Goal: Task Accomplishment & Management: Complete application form

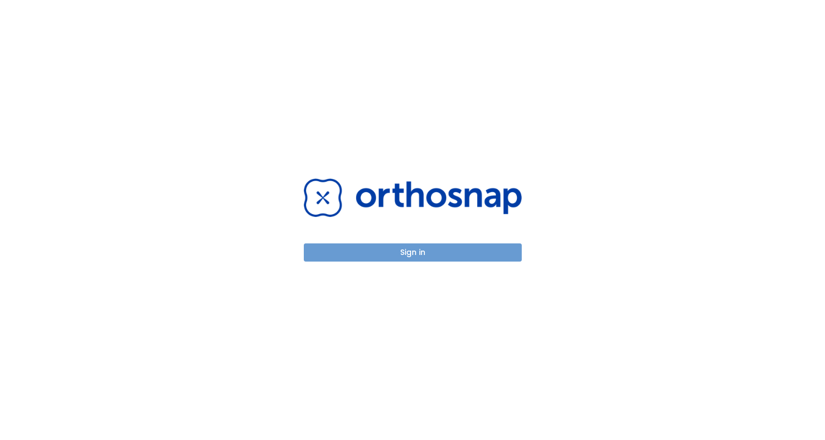
click at [424, 255] on button "Sign in" at bounding box center [413, 252] width 218 height 18
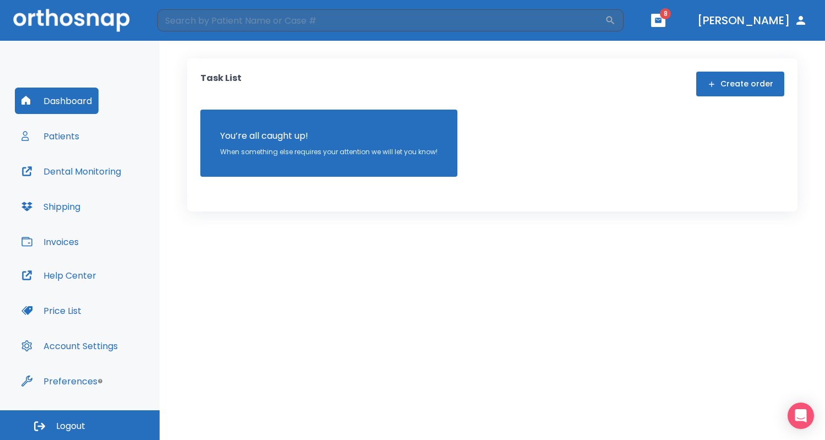
click at [74, 138] on button "Patients" at bounding box center [50, 136] width 71 height 26
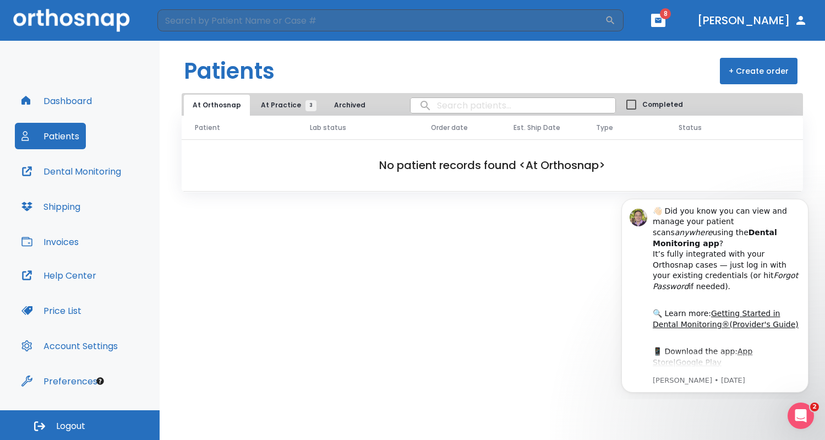
click at [59, 141] on button "Patients" at bounding box center [50, 136] width 71 height 26
click at [272, 104] on span "At Practice 3" at bounding box center [286, 105] width 50 height 10
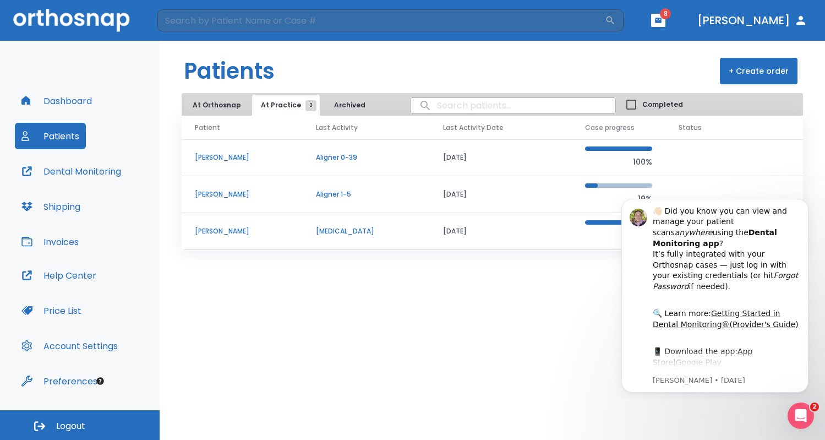
click at [222, 157] on p "[PERSON_NAME]" at bounding box center [242, 157] width 95 height 10
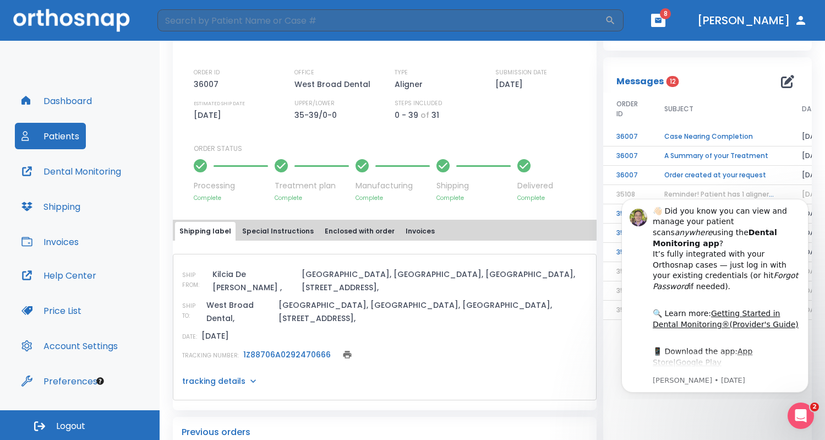
scroll to position [286, 0]
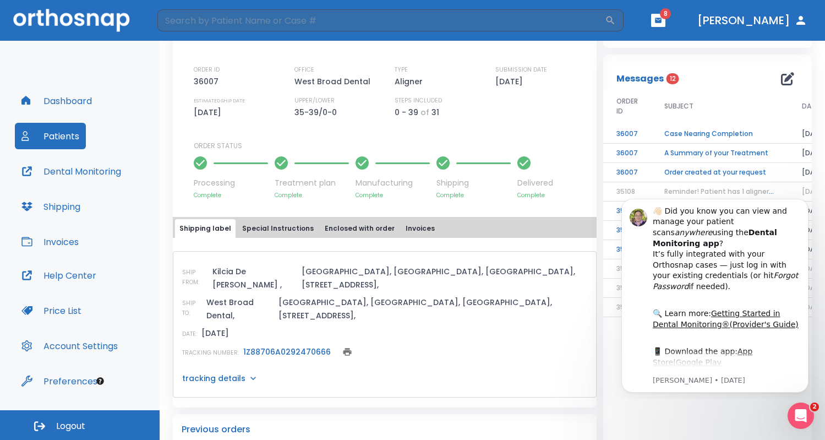
click at [713, 138] on td "Case Nearing Completion" at bounding box center [720, 133] width 138 height 19
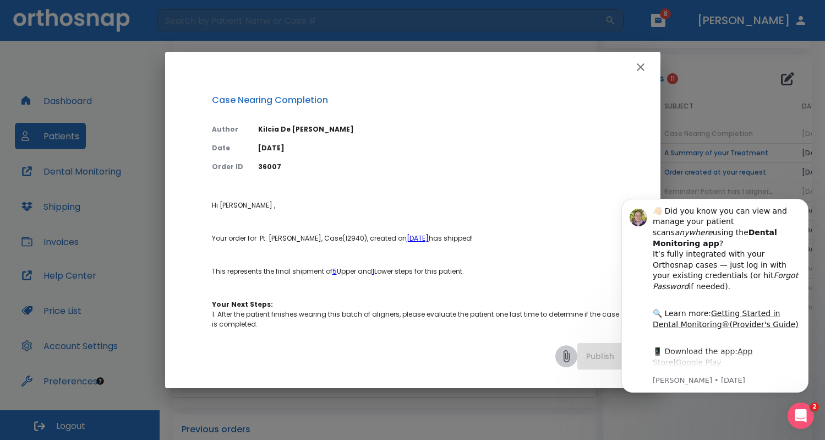
click at [565, 356] on icon at bounding box center [566, 356] width 13 height 13
click at [641, 66] on icon "button" at bounding box center [640, 67] width 13 height 13
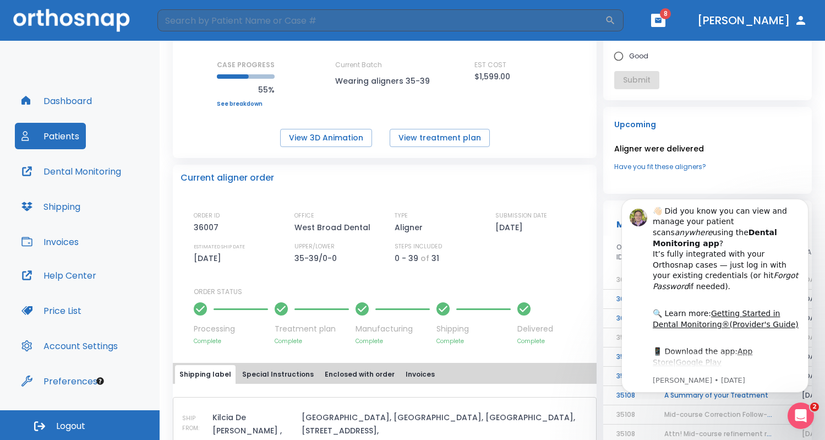
scroll to position [140, 0]
click at [803, 205] on button "Dismiss notification" at bounding box center [805, 202] width 14 height 14
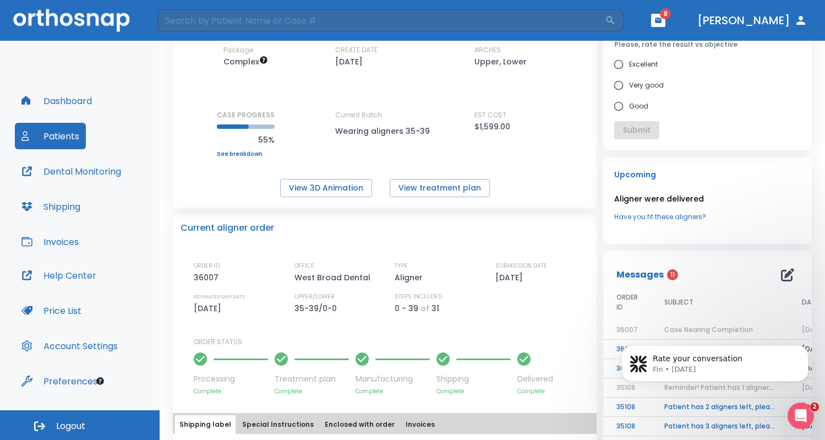
scroll to position [84, 0]
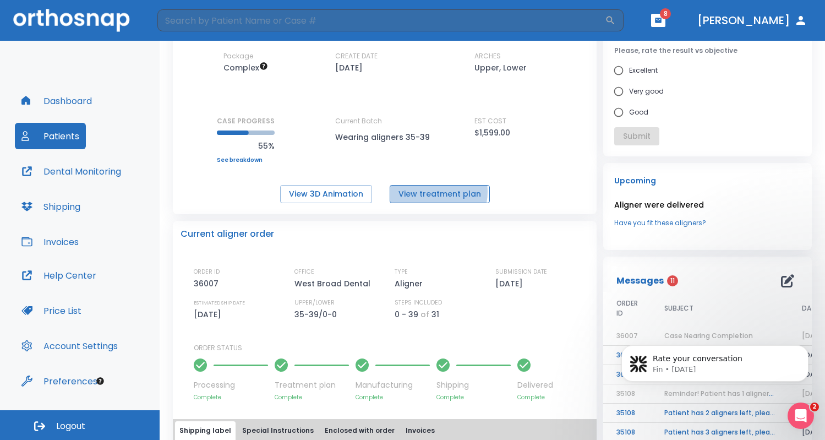
click at [426, 191] on button "View treatment plan" at bounding box center [440, 194] width 100 height 18
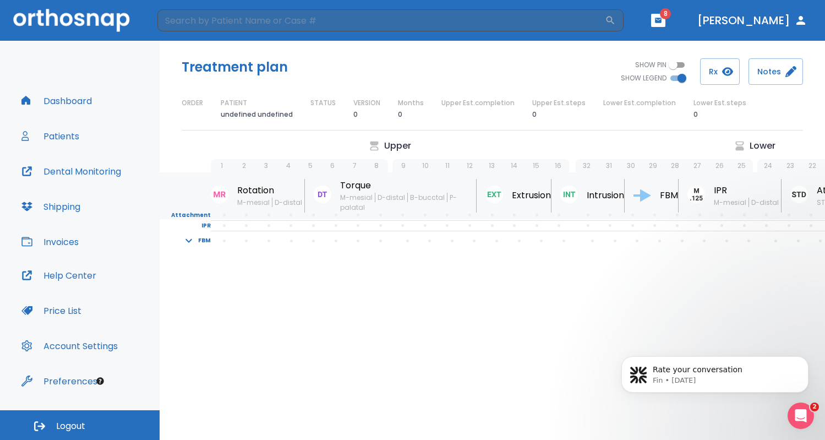
click at [69, 135] on button "Patients" at bounding box center [50, 136] width 71 height 26
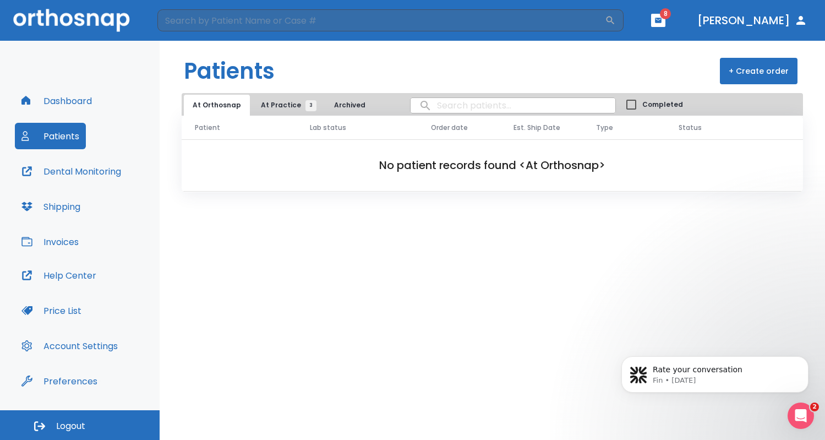
click at [281, 100] on span "At Practice 3" at bounding box center [286, 105] width 50 height 10
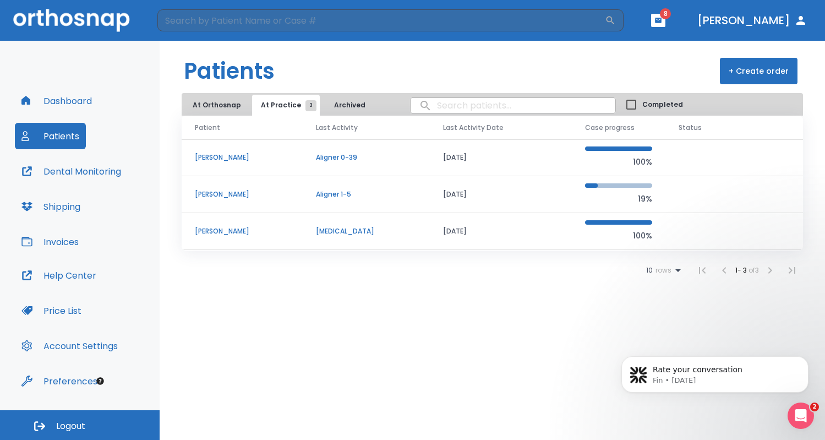
click at [225, 160] on p "[PERSON_NAME]" at bounding box center [242, 157] width 95 height 10
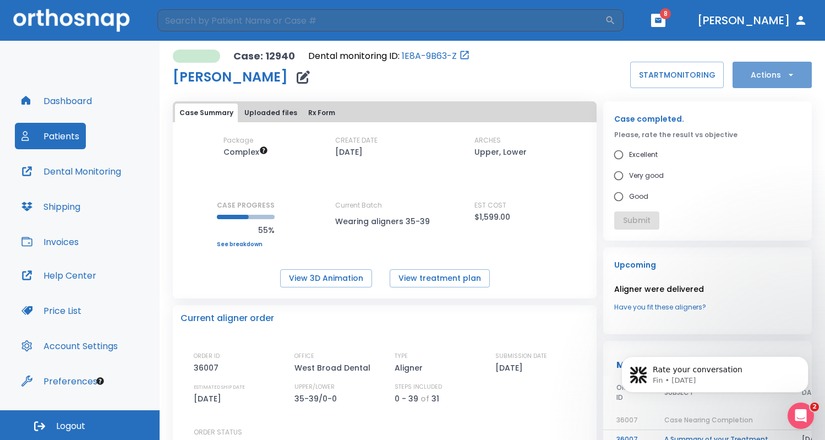
click at [788, 74] on icon "button" at bounding box center [790, 75] width 4 height 2
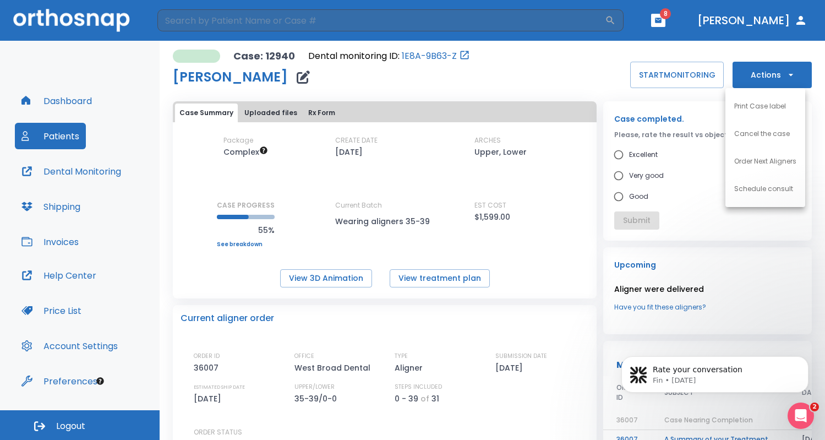
click at [771, 161] on p "Order Next Aligners" at bounding box center [765, 161] width 62 height 10
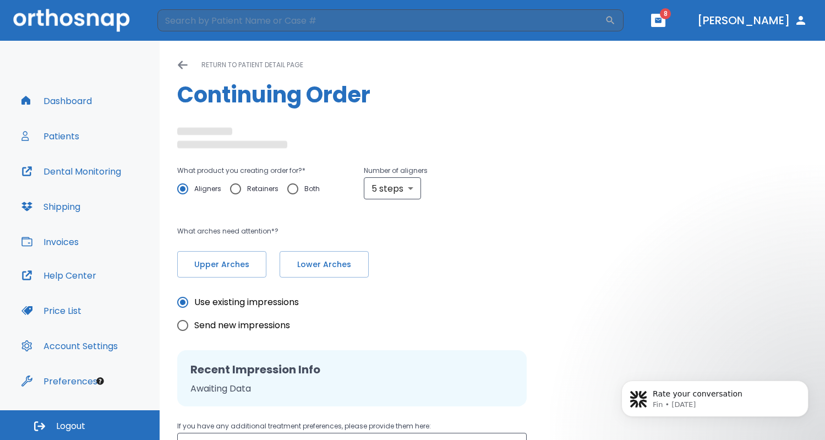
radio input "false"
radio input "true"
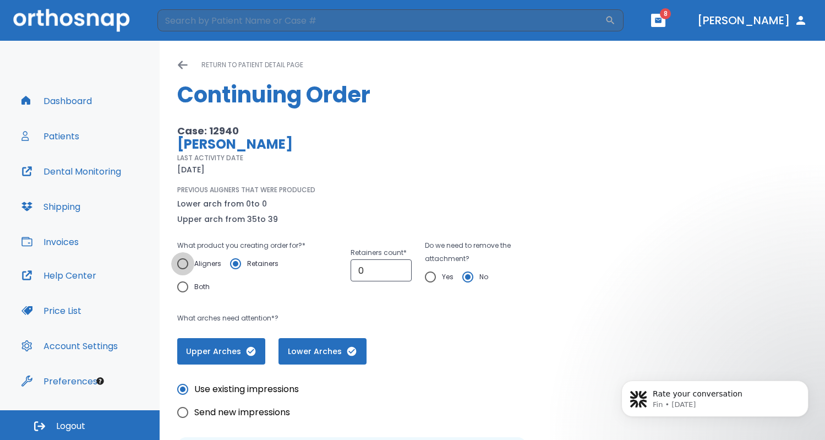
click at [180, 263] on input "Aligners" at bounding box center [182, 263] width 23 height 23
radio input "true"
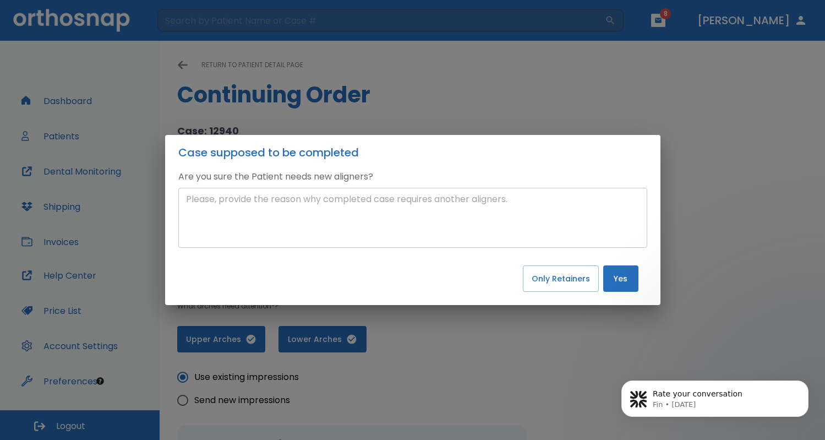
click at [233, 199] on textarea at bounding box center [413, 218] width 454 height 51
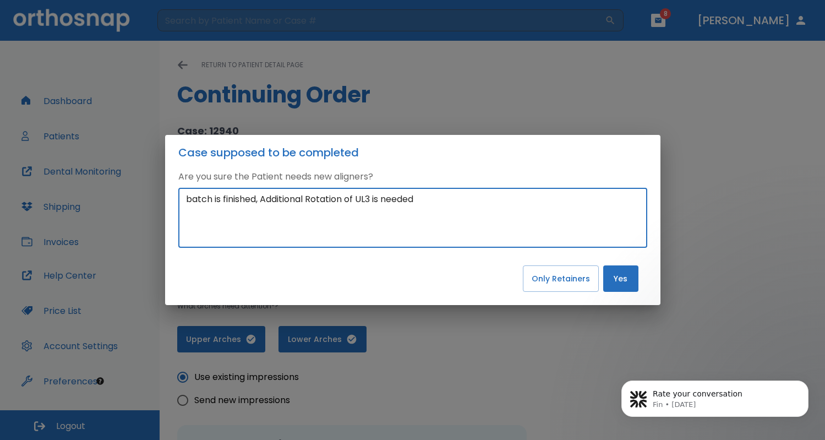
click at [349, 199] on textarea "batch is finished, Additional Rotation of UL3 is needed" at bounding box center [413, 218] width 454 height 51
click at [369, 196] on textarea "batch is finished, Additional Rotation and axial of UL3 is needed" at bounding box center [413, 218] width 454 height 51
click at [414, 200] on textarea "batch is finished, Additional Rotation and M-D axial of UL3 is needed" at bounding box center [413, 218] width 454 height 51
click at [543, 198] on textarea "batch is finished, Additional Rotation and M-D axial inclination of UL3 is need…" at bounding box center [413, 218] width 454 height 51
click at [369, 199] on textarea "batch is finished, Additional Rotation and M-D axial inclination of UL3 is need…" at bounding box center [413, 218] width 454 height 51
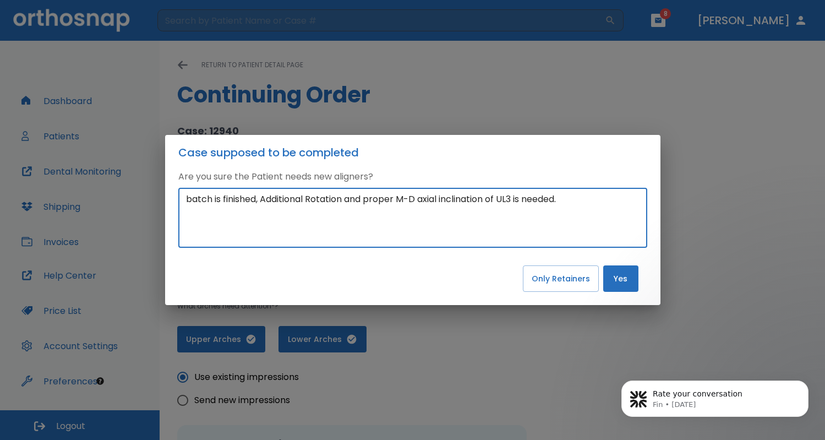
click at [579, 197] on textarea "batch is finished, Additional Rotation and proper M-D axial inclination of UL3 …" at bounding box center [413, 218] width 454 height 51
click at [309, 199] on textarea "batch is finished, Additional Rotation and proper M-D axial inclination of UL3 …" at bounding box center [413, 218] width 454 height 51
click at [205, 211] on textarea "batch is finished, Additional M in Rotation and proper M-D axial inclination of…" at bounding box center [413, 218] width 454 height 51
click at [335, 214] on textarea "batch is finished, Additional M in Rotation and proper M-D axial inclination of…" at bounding box center [413, 218] width 454 height 51
type textarea "batch is finished, Additional M in Rotation and proper M-D axial inclination of…"
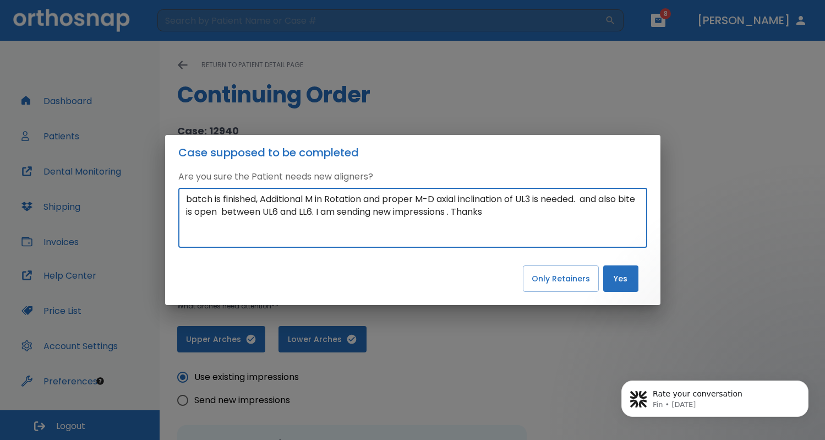
click at [628, 277] on button "Yes" at bounding box center [620, 278] width 35 height 26
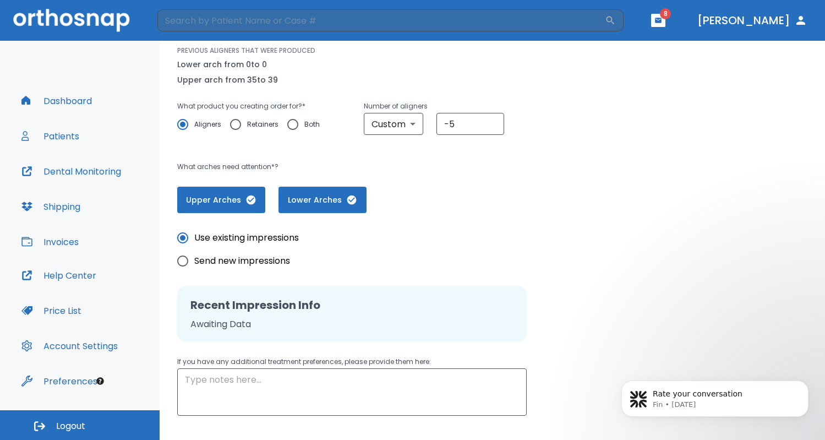
scroll to position [140, 0]
click at [184, 258] on input "Send new impressions" at bounding box center [182, 260] width 23 height 23
radio input "true"
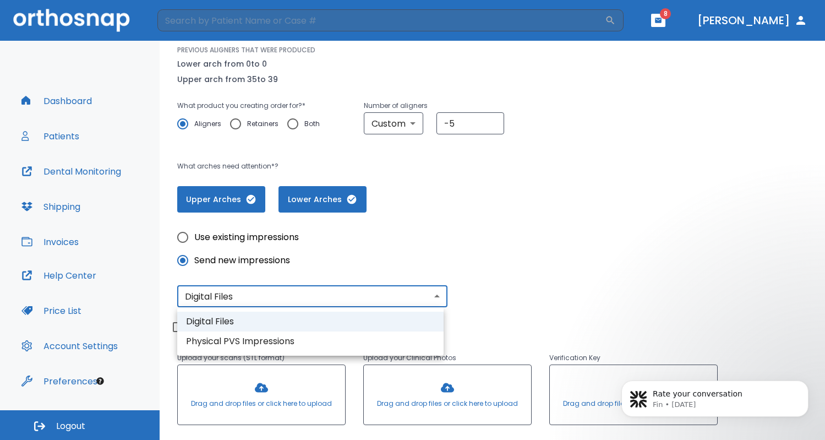
click at [435, 296] on body "​ 8 Dr. Cruz Dashboard Patients Dental Monitoring Shipping Invoices Help Center…" at bounding box center [412, 220] width 825 height 440
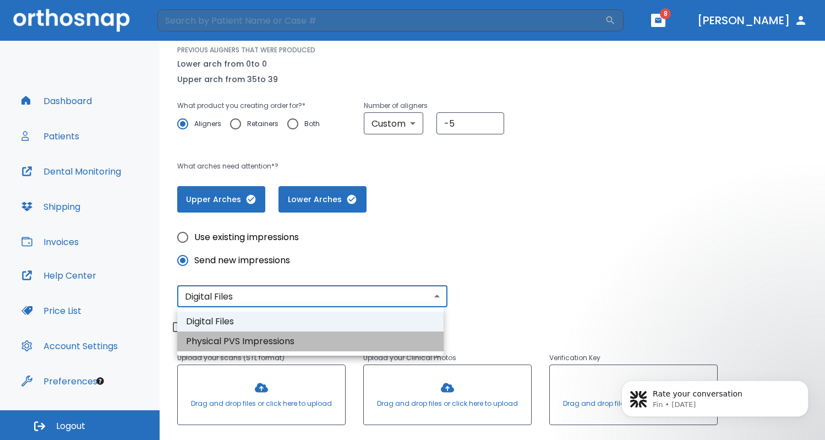
click at [421, 339] on li "Physical PVS Impressions" at bounding box center [310, 341] width 266 height 20
type input "physical"
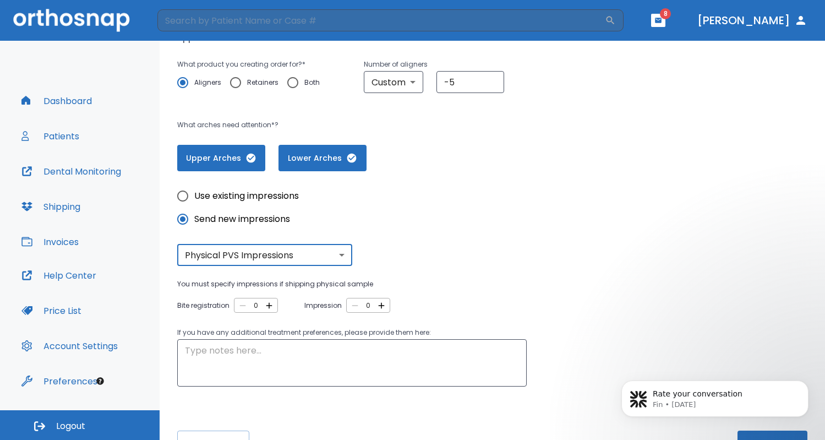
scroll to position [190, 0]
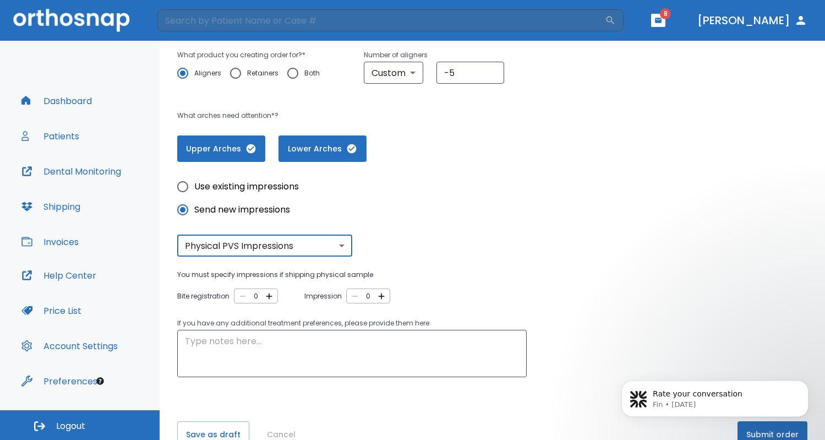
click at [271, 295] on icon "button" at bounding box center [269, 296] width 10 height 10
type input "1"
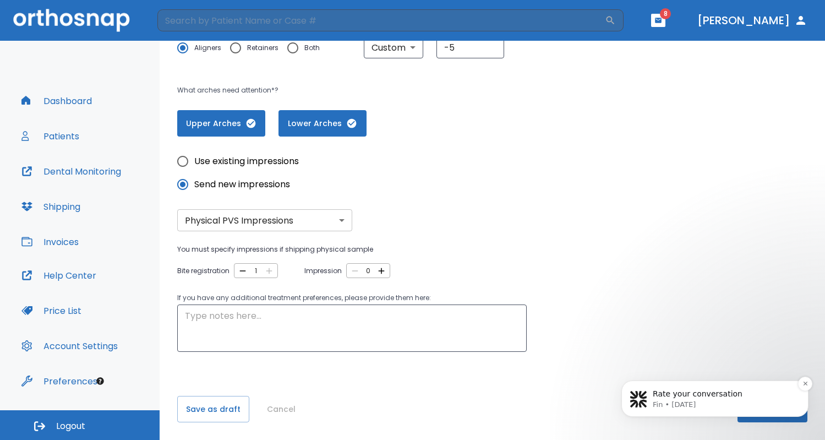
scroll to position [0, 0]
click at [806, 382] on icon "Dismiss notification" at bounding box center [806, 383] width 6 height 6
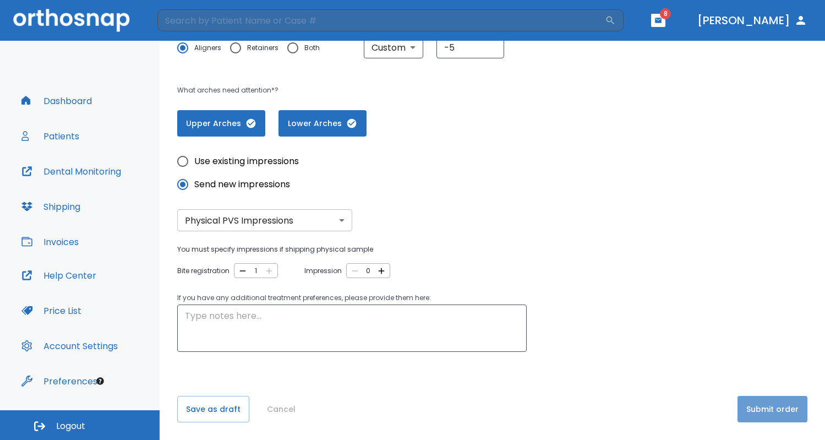
click at [776, 410] on button "Submit order" at bounding box center [773, 409] width 70 height 26
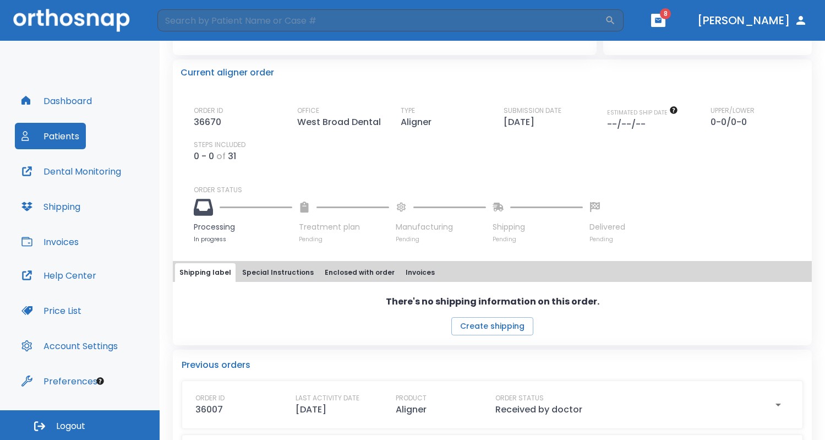
scroll to position [283, 0]
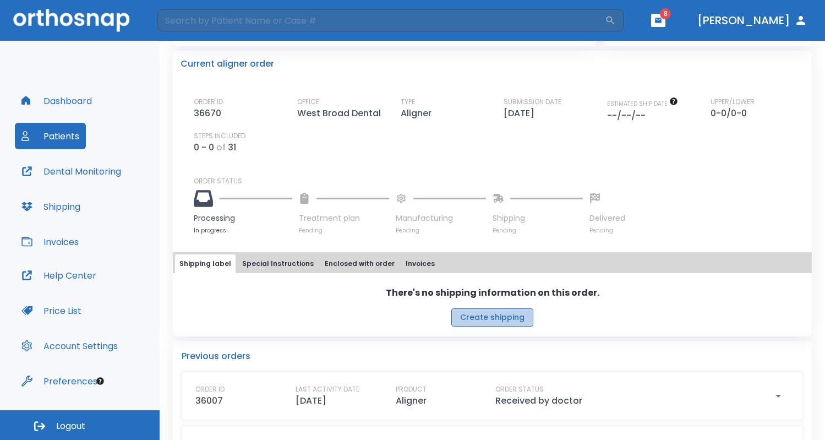
click at [498, 320] on button "Create shipping" at bounding box center [492, 317] width 82 height 18
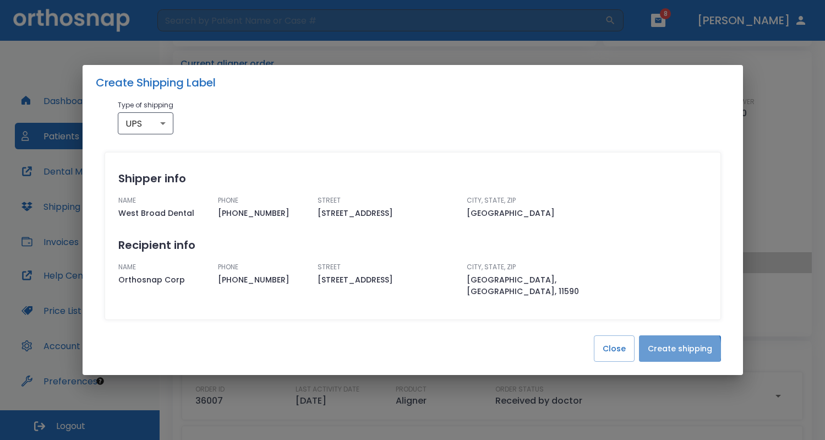
click at [673, 344] on button "Create shipping" at bounding box center [680, 348] width 82 height 26
